Goal: Transaction & Acquisition: Purchase product/service

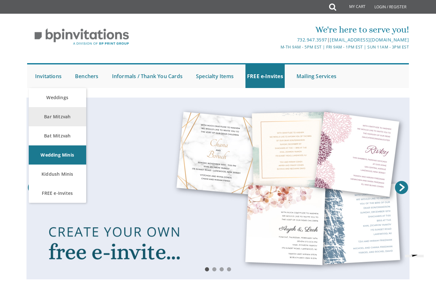
click at [58, 119] on link "Bar Mitzvah" at bounding box center [57, 116] width 57 height 19
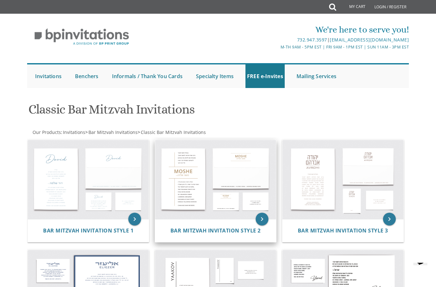
click at [213, 180] on img at bounding box center [215, 180] width 121 height 80
click at [260, 219] on icon "keyboard_arrow_right" at bounding box center [262, 219] width 13 height 13
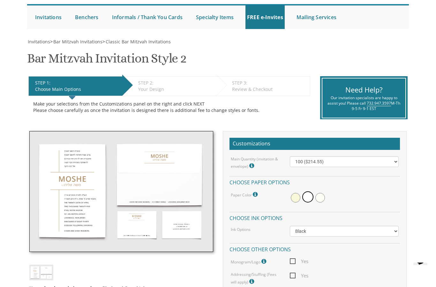
scroll to position [59, 0]
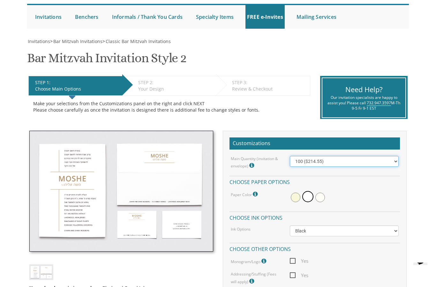
click at [395, 159] on select "100 ($214.55) 200 ($254.60) 300 ($294.25) 400 ($333.55) 500 ($373.90) 600 ($413…" at bounding box center [344, 161] width 109 height 11
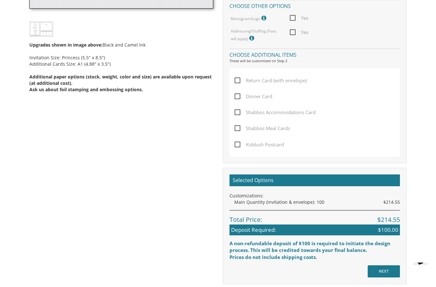
scroll to position [304, 0]
